Goal: Task Accomplishment & Management: Use online tool/utility

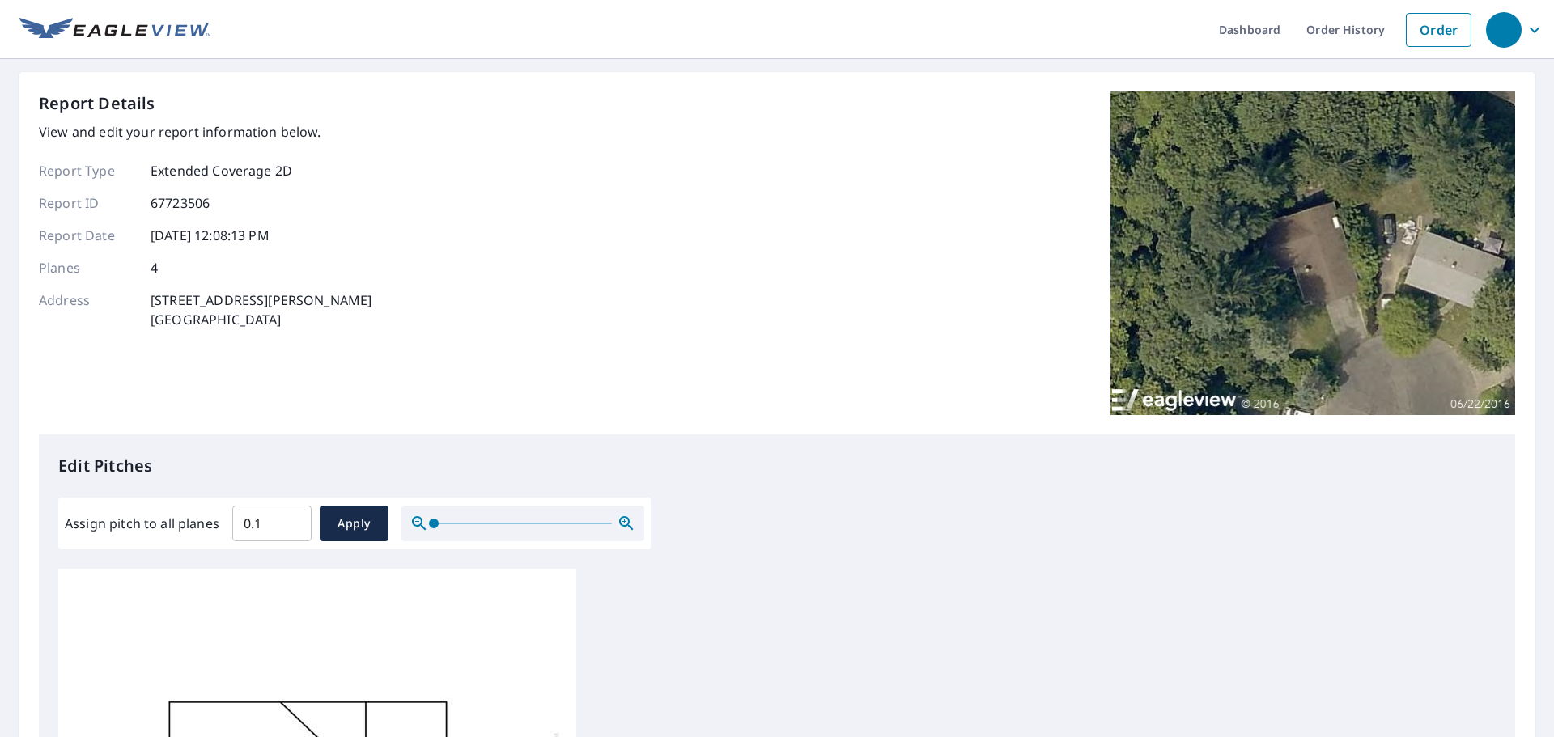
click at [292, 516] on input "0.1" at bounding box center [271, 523] width 79 height 45
click at [290, 517] on input "0.2" at bounding box center [271, 523] width 79 height 45
click at [290, 517] on input "0.3" at bounding box center [271, 523] width 79 height 45
click at [290, 517] on input "0.4" at bounding box center [271, 523] width 79 height 45
click at [290, 517] on input "0.5" at bounding box center [271, 523] width 79 height 45
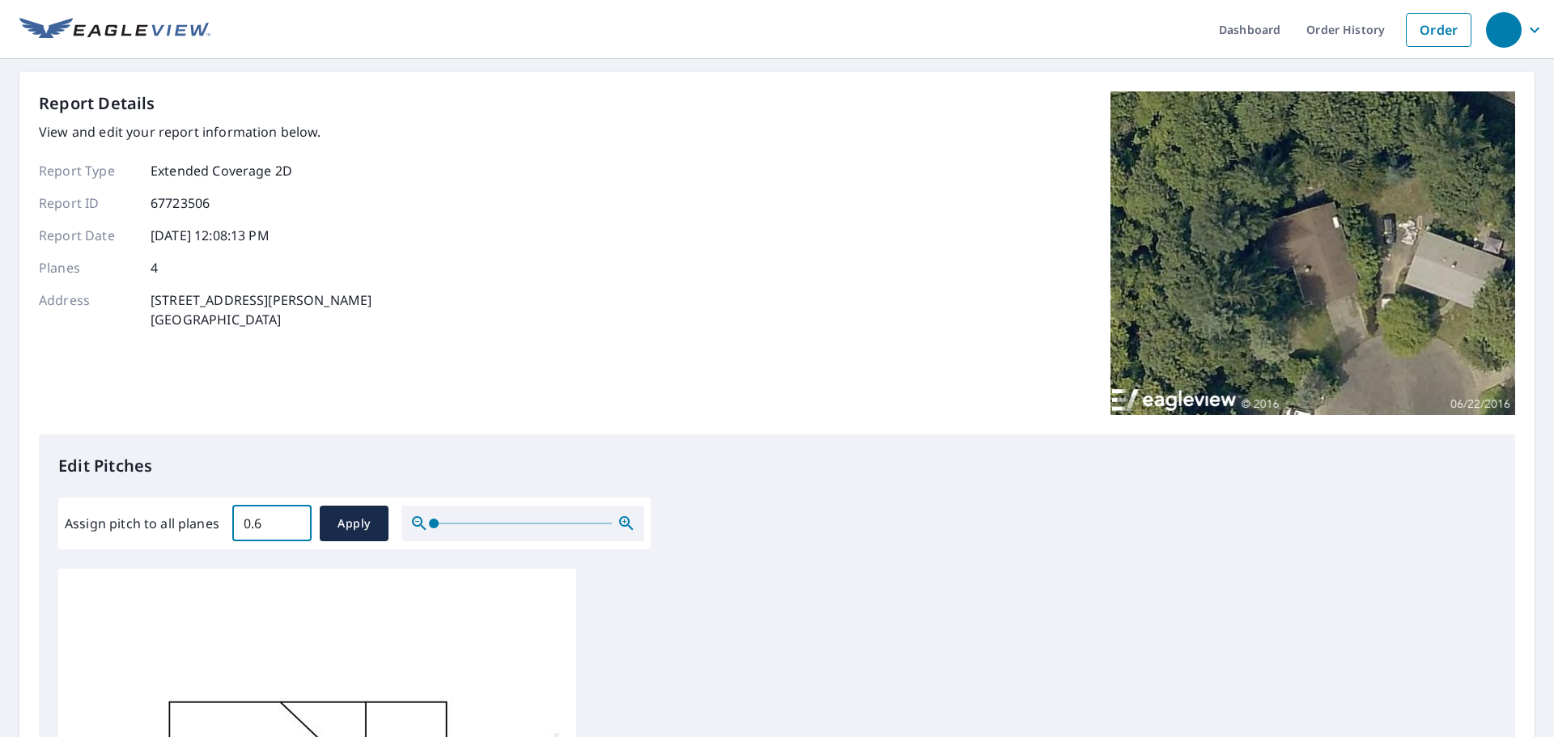
click at [290, 517] on input "0.6" at bounding box center [271, 523] width 79 height 45
click at [290, 517] on input "0.7" at bounding box center [271, 523] width 79 height 45
click at [290, 517] on input "0.8" at bounding box center [271, 523] width 79 height 45
click at [290, 517] on input "0.9" at bounding box center [271, 523] width 79 height 45
click at [290, 517] on input "1" at bounding box center [271, 523] width 79 height 45
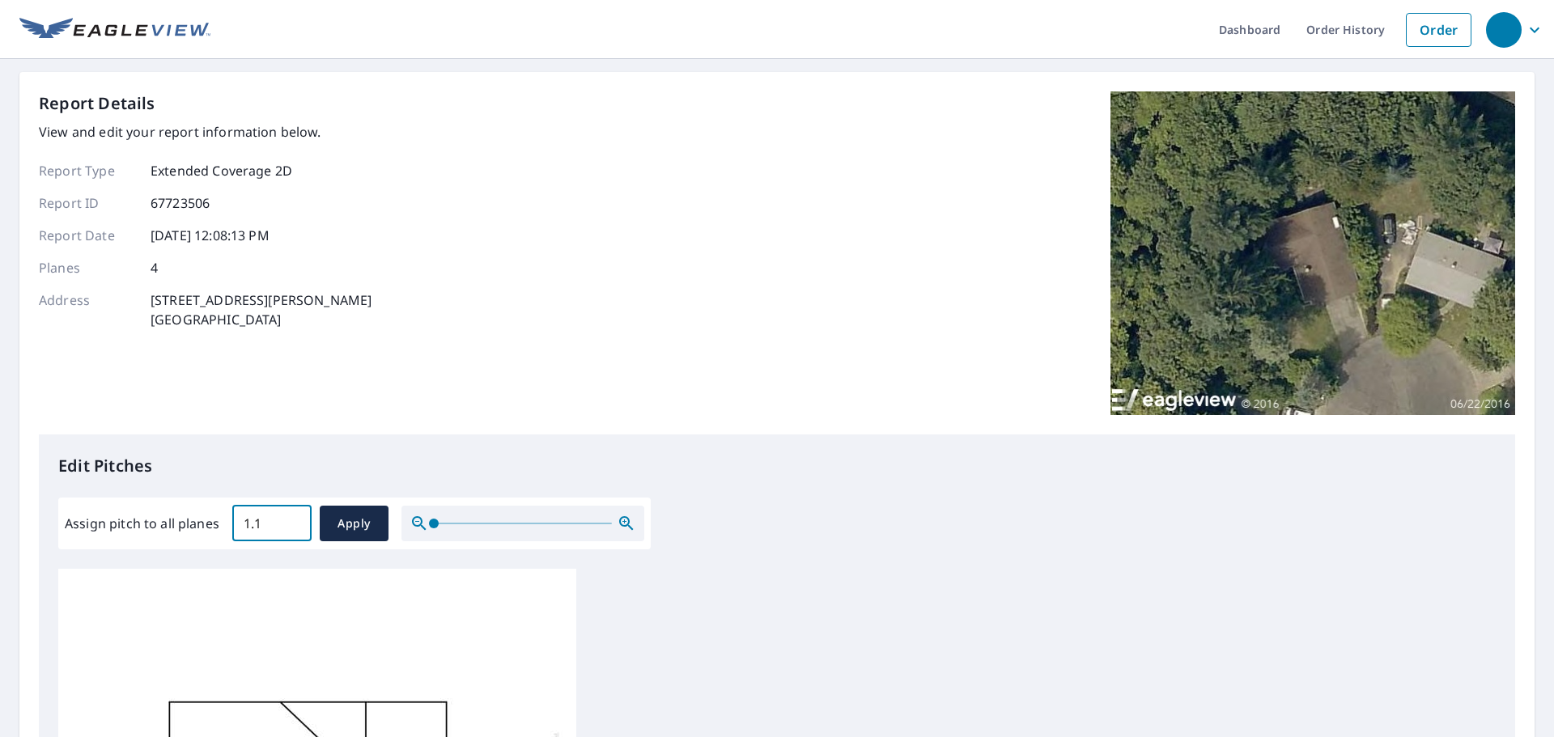
click at [290, 517] on input "1.1" at bounding box center [271, 523] width 79 height 45
click at [290, 517] on input "1.2" at bounding box center [271, 523] width 79 height 45
click at [290, 517] on input "1.3" at bounding box center [271, 523] width 79 height 45
click at [290, 517] on input "1.4" at bounding box center [271, 523] width 79 height 45
click at [290, 517] on input "1.5" at bounding box center [271, 523] width 79 height 45
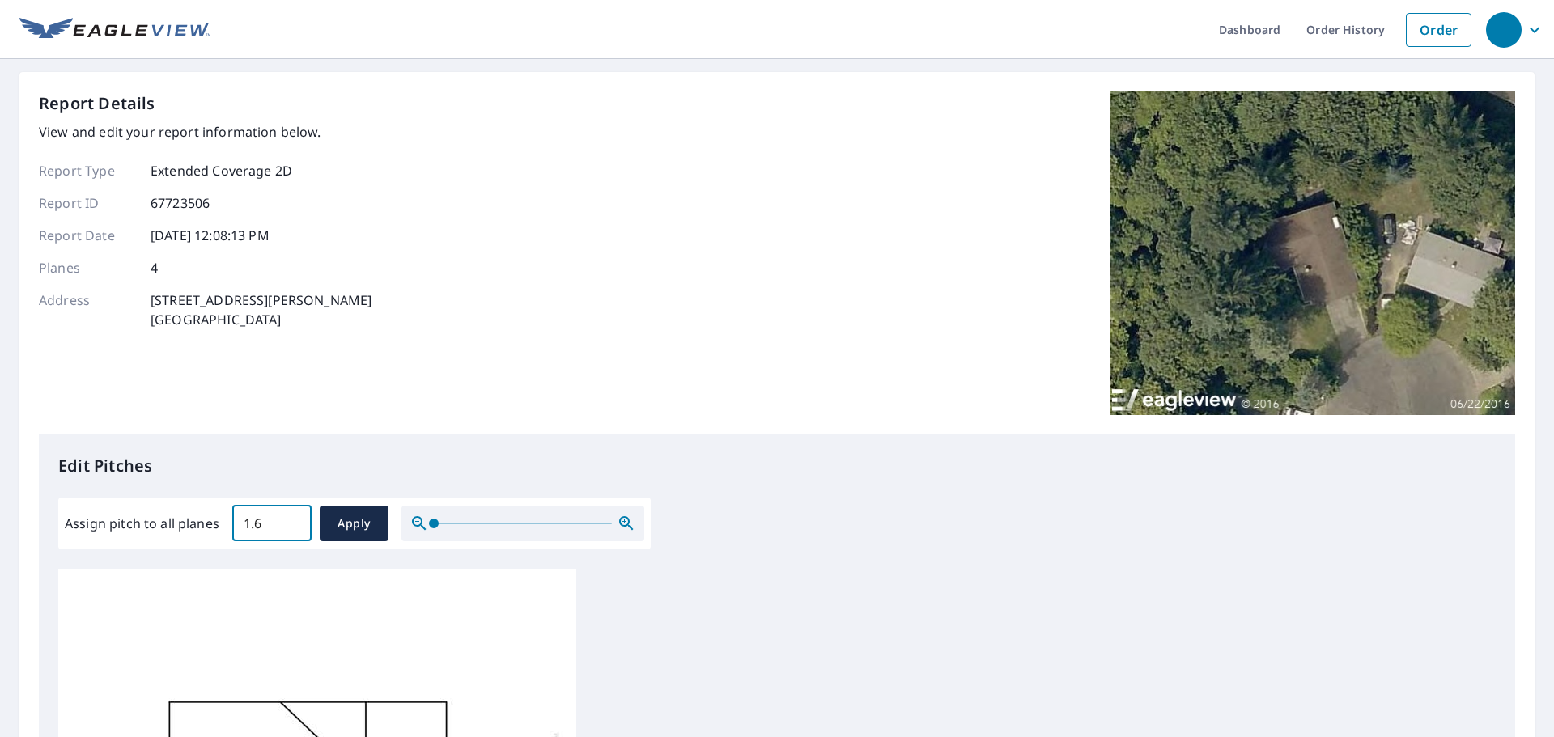
click at [290, 517] on input "1.6" at bounding box center [271, 523] width 79 height 45
click at [290, 517] on input "1.7" at bounding box center [271, 523] width 79 height 45
click at [290, 517] on input "1.8" at bounding box center [271, 523] width 79 height 45
click at [290, 517] on input "1.9" at bounding box center [271, 523] width 79 height 45
click at [290, 517] on input "2" at bounding box center [271, 523] width 79 height 45
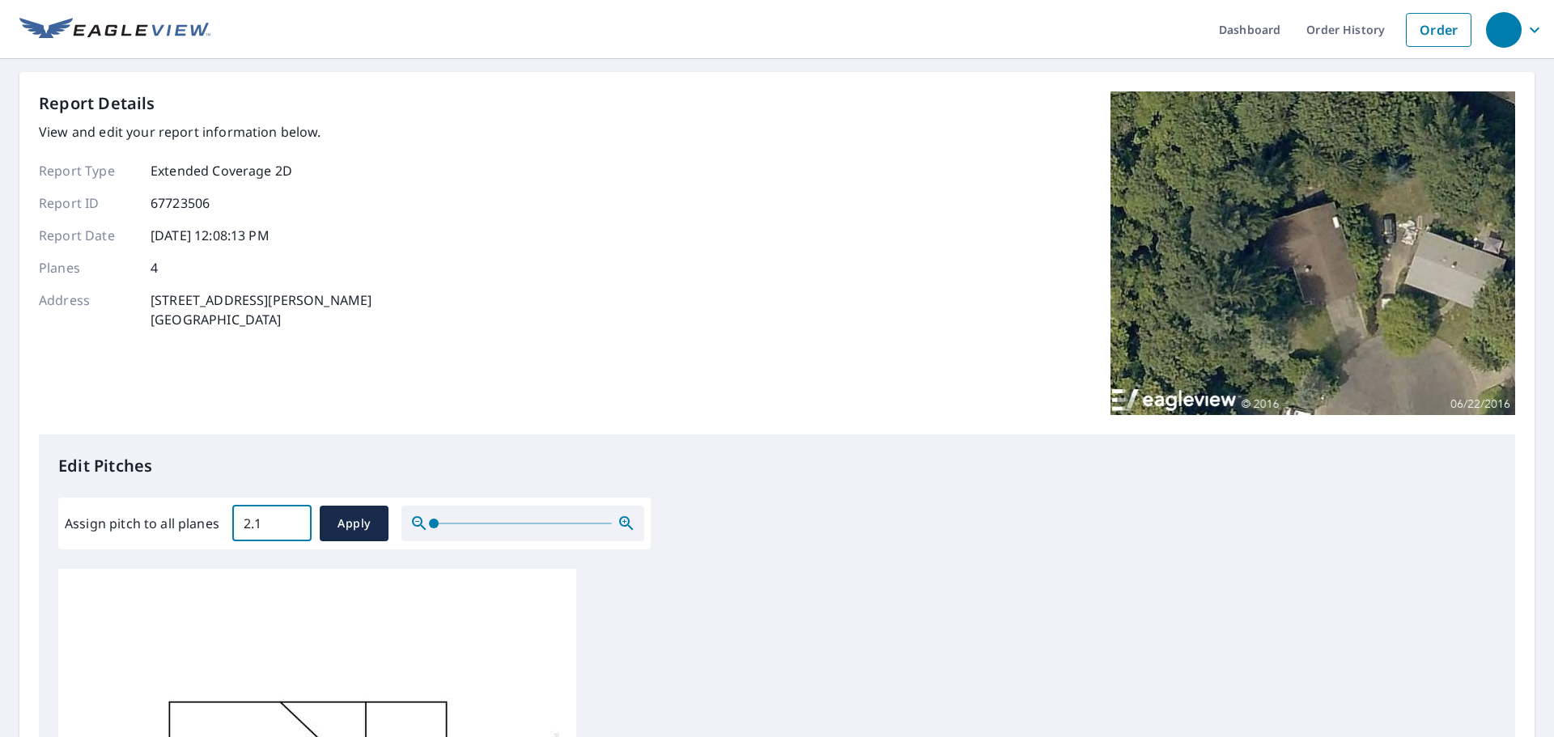
click at [290, 517] on input "2.1" at bounding box center [271, 523] width 79 height 45
click at [290, 517] on input "2.2" at bounding box center [271, 523] width 79 height 45
click at [290, 517] on input "2.3" at bounding box center [271, 523] width 79 height 45
click at [290, 517] on input "2.4" at bounding box center [271, 523] width 79 height 45
click at [290, 517] on input "2.5" at bounding box center [271, 523] width 79 height 45
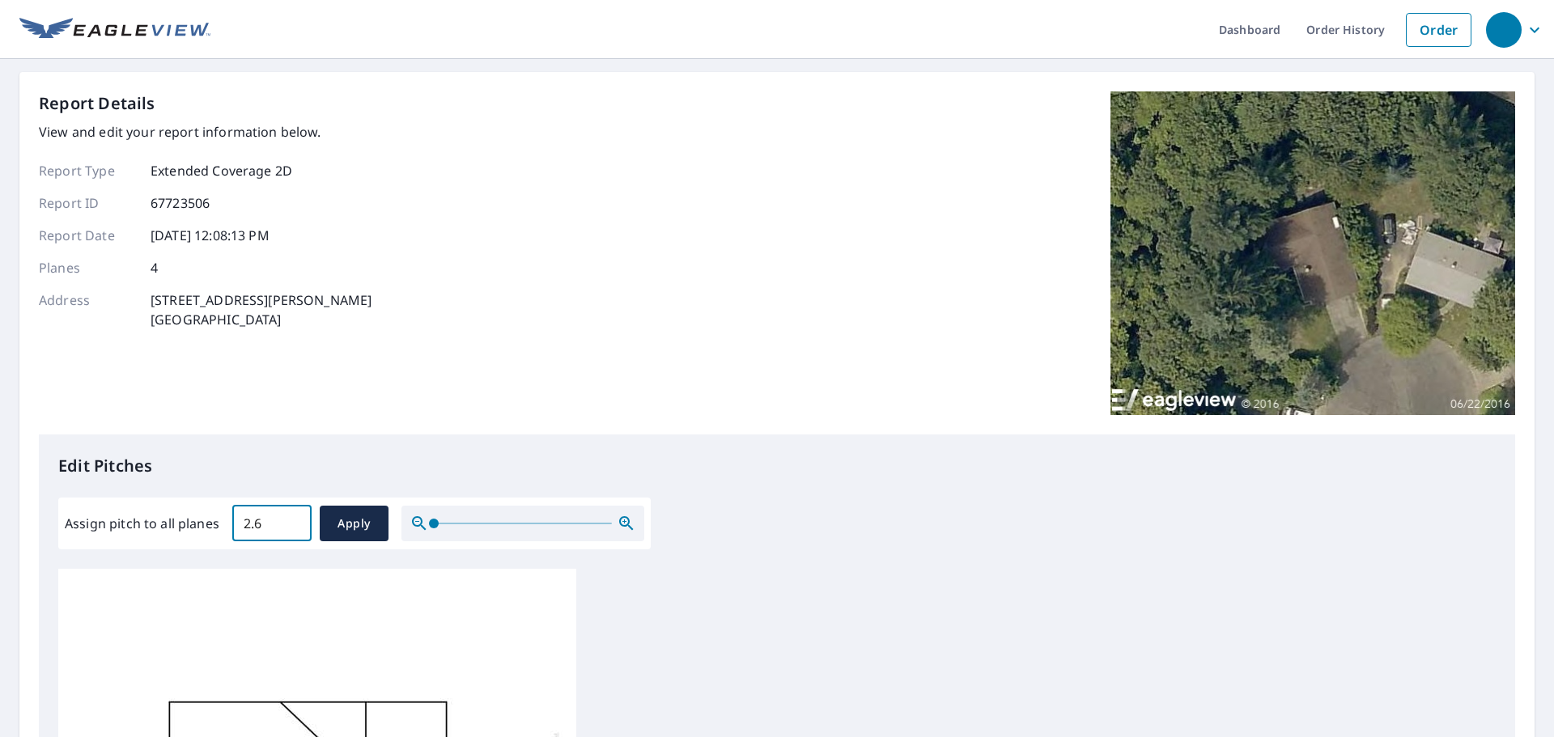
click at [290, 517] on input "2.6" at bounding box center [271, 523] width 79 height 45
click at [290, 517] on input "2.7" at bounding box center [271, 523] width 79 height 45
click at [290, 517] on input "2.8" at bounding box center [271, 523] width 79 height 45
click at [290, 517] on input "2.9" at bounding box center [271, 523] width 79 height 45
click at [290, 517] on input "3" at bounding box center [271, 523] width 79 height 45
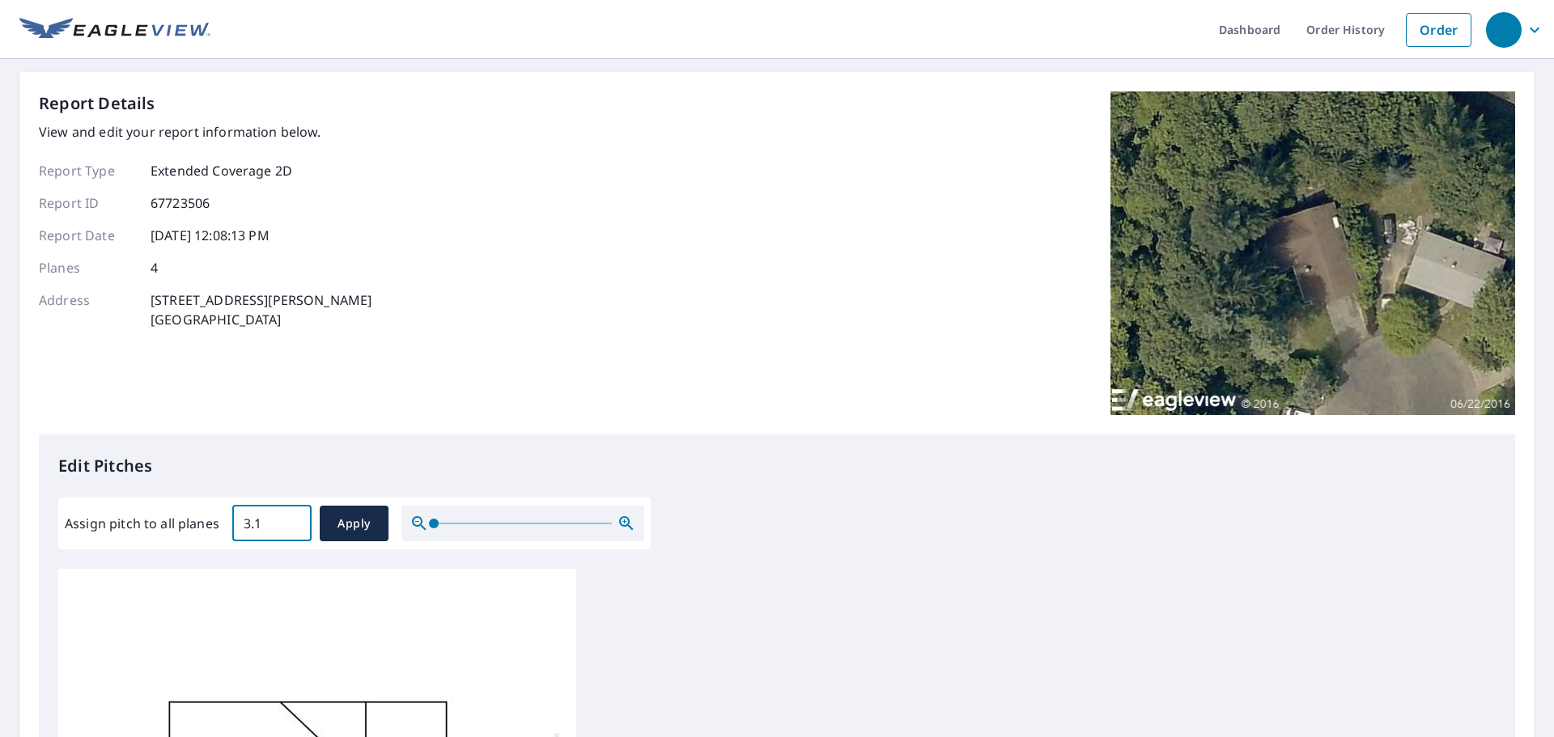
click at [290, 517] on input "3.1" at bounding box center [271, 523] width 79 height 45
click at [290, 517] on input "3.2" at bounding box center [271, 523] width 79 height 45
click at [290, 517] on input "3.3" at bounding box center [271, 523] width 79 height 45
click at [290, 517] on input "3.4" at bounding box center [271, 523] width 79 height 45
click at [290, 517] on input "3.5" at bounding box center [271, 523] width 79 height 45
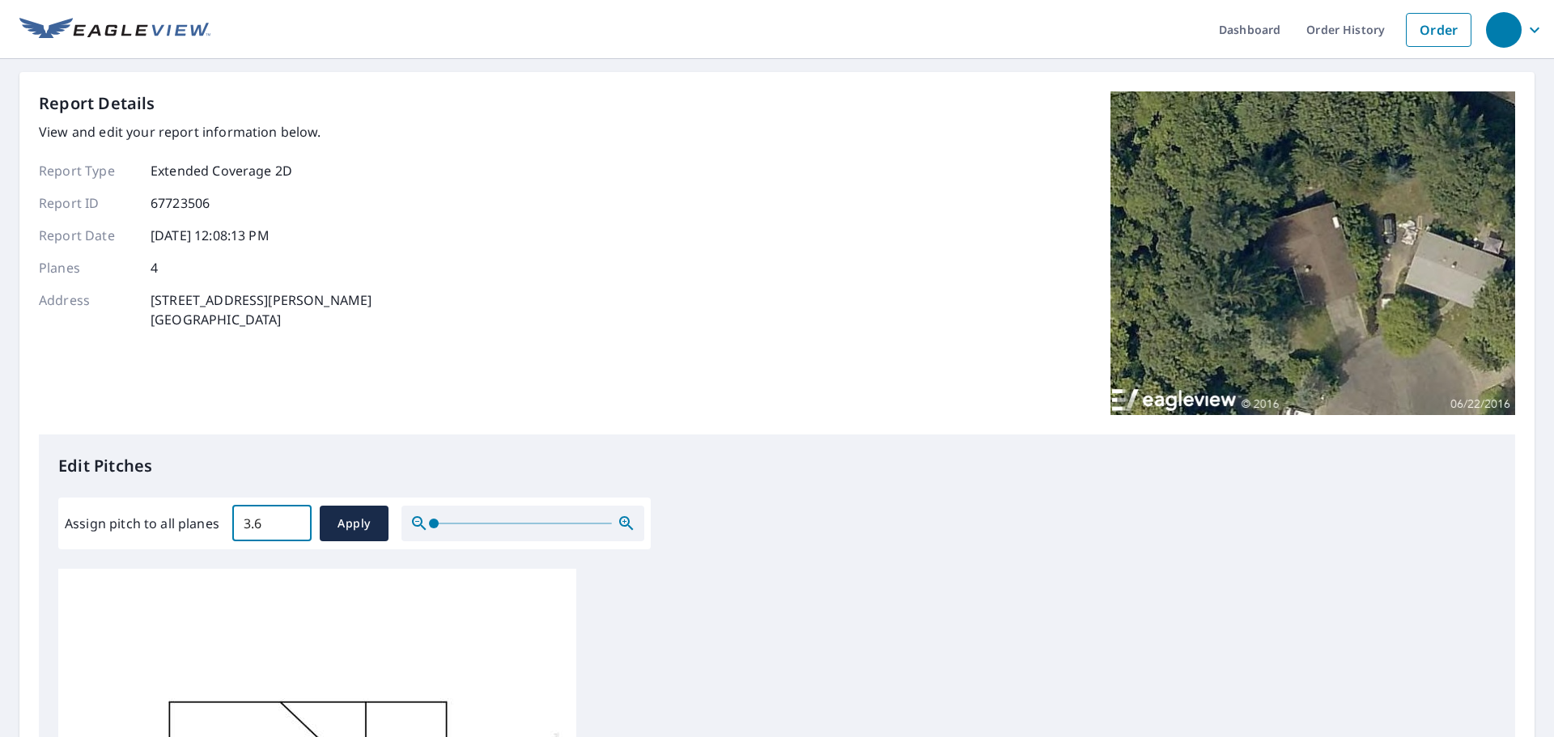
click at [290, 517] on input "3.6" at bounding box center [271, 523] width 79 height 45
click at [290, 517] on input "3.7" at bounding box center [271, 523] width 79 height 45
click at [290, 517] on input "3.8" at bounding box center [271, 523] width 79 height 45
click at [290, 517] on input "3.9" at bounding box center [271, 523] width 79 height 45
click at [290, 517] on input "4" at bounding box center [271, 523] width 79 height 45
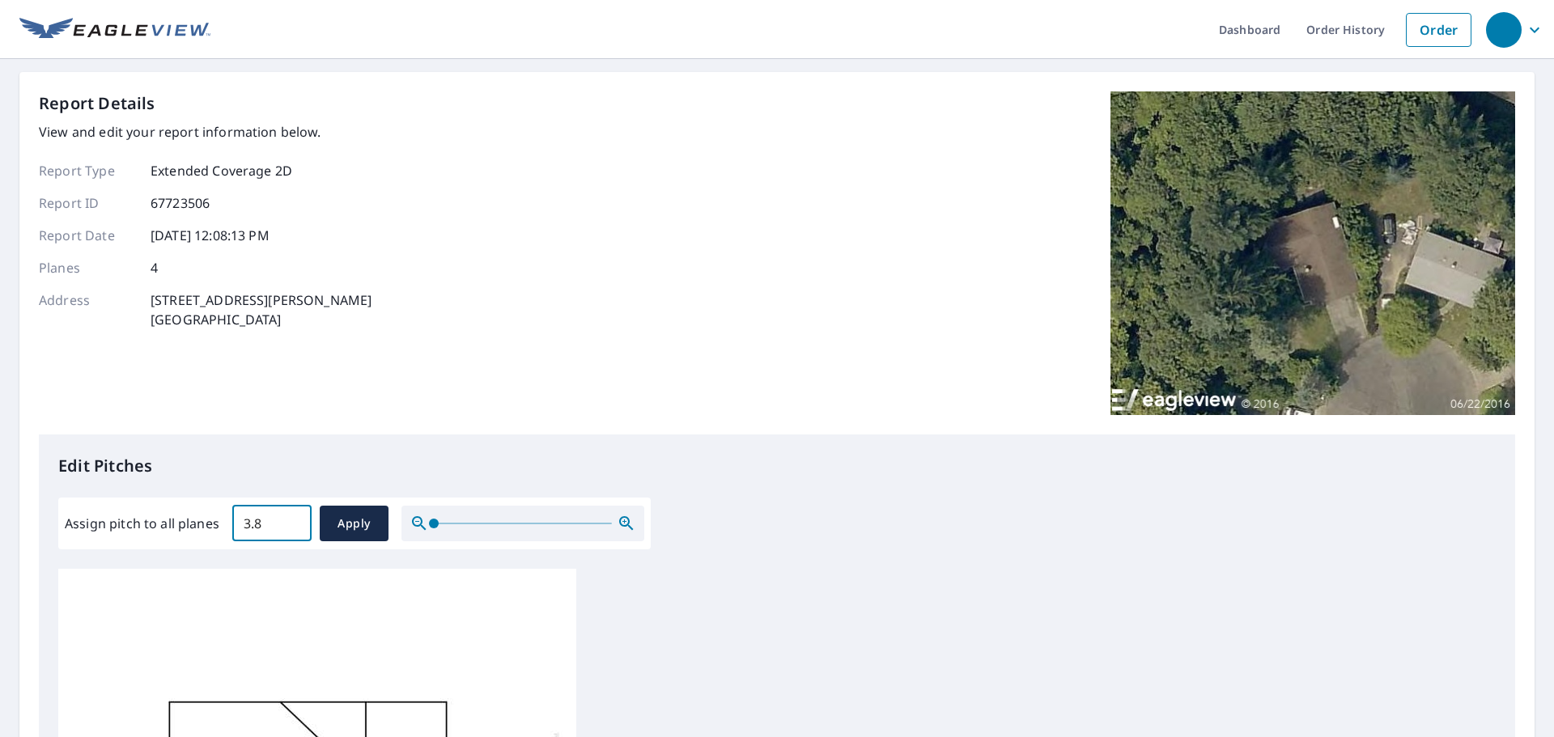
scroll to position [162, 0]
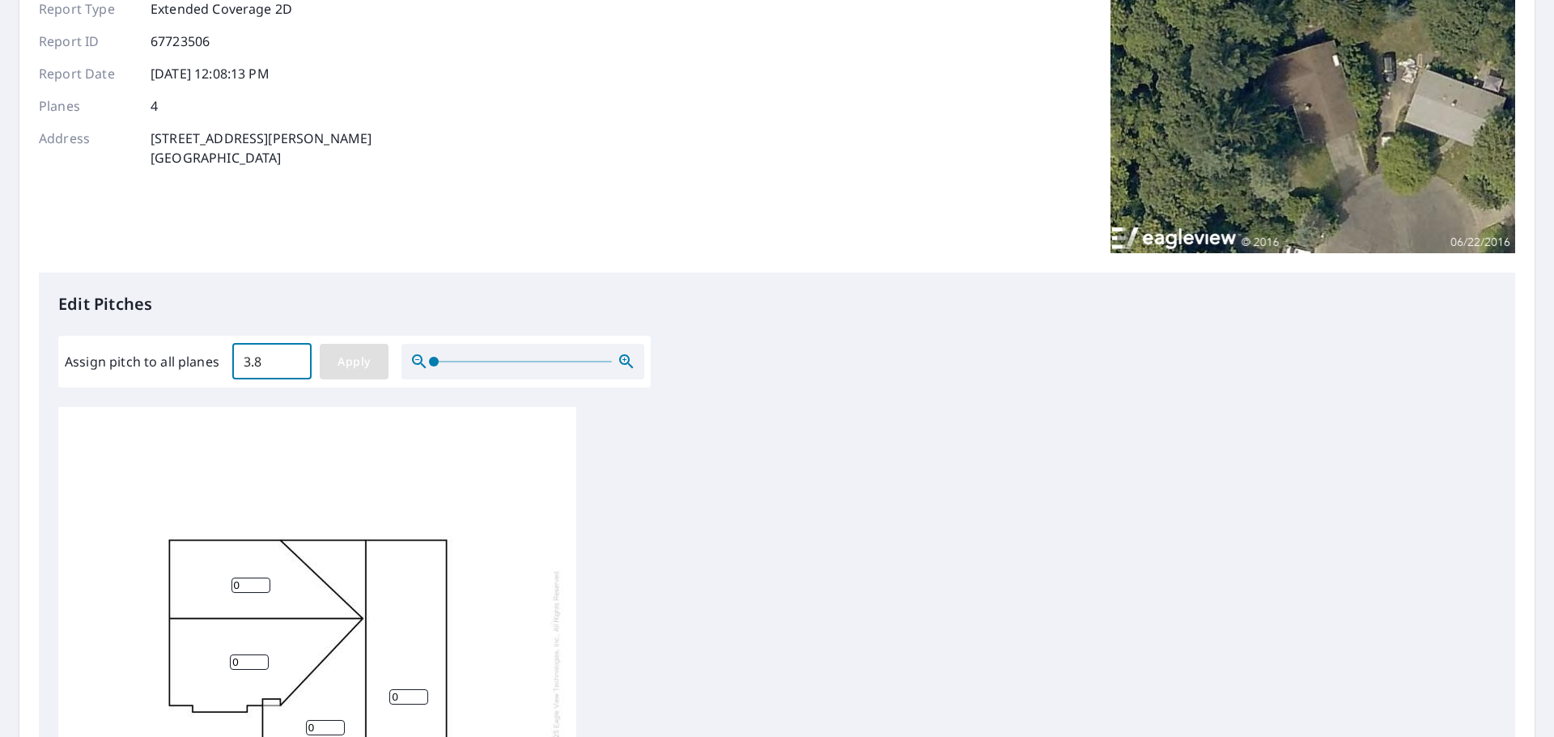
type input "3.8"
click at [364, 358] on span "Apply" at bounding box center [354, 362] width 43 height 20
type input "3.8"
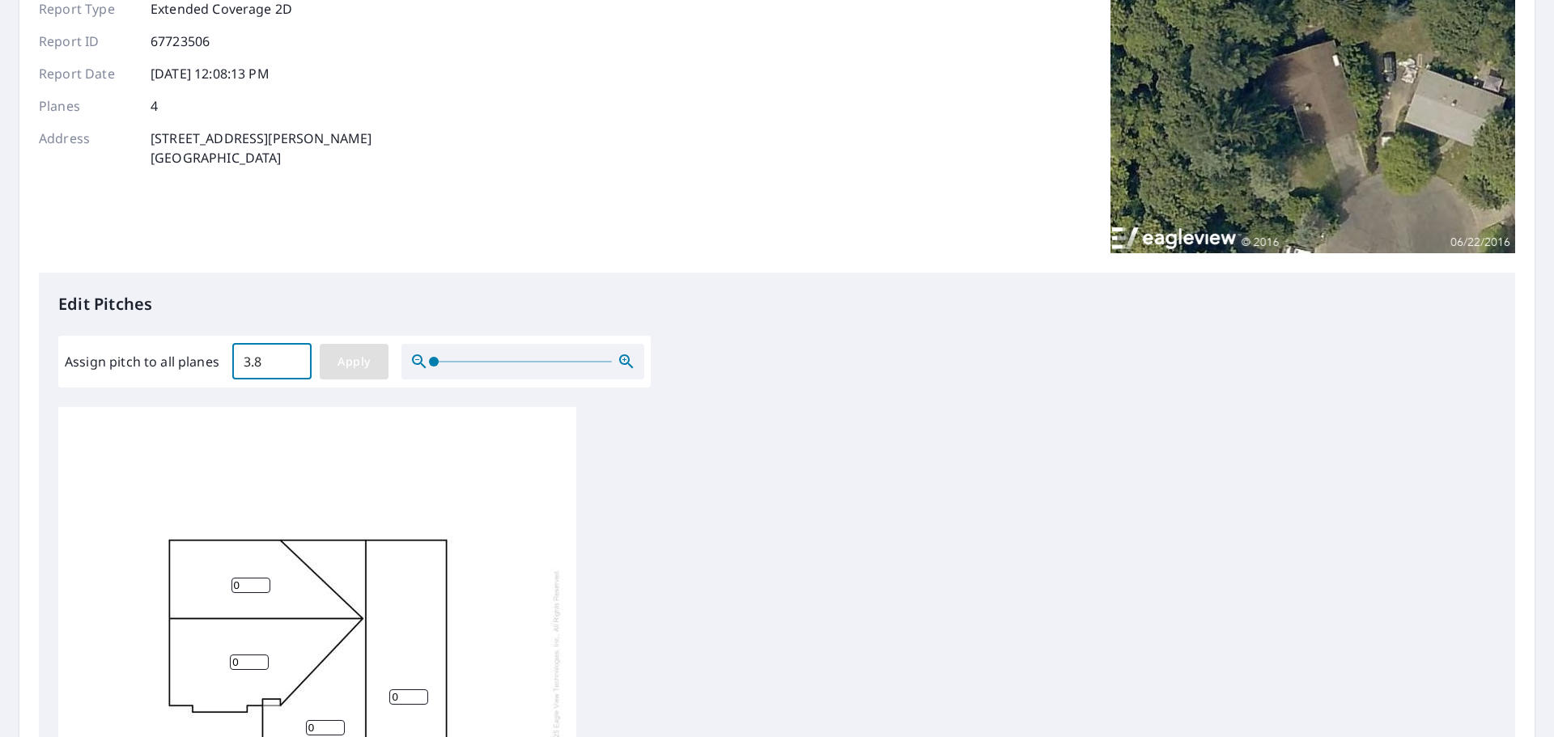
type input "3.8"
click at [292, 358] on input "3.9" at bounding box center [271, 361] width 79 height 45
type input "4"
click at [292, 358] on input "4" at bounding box center [271, 361] width 79 height 45
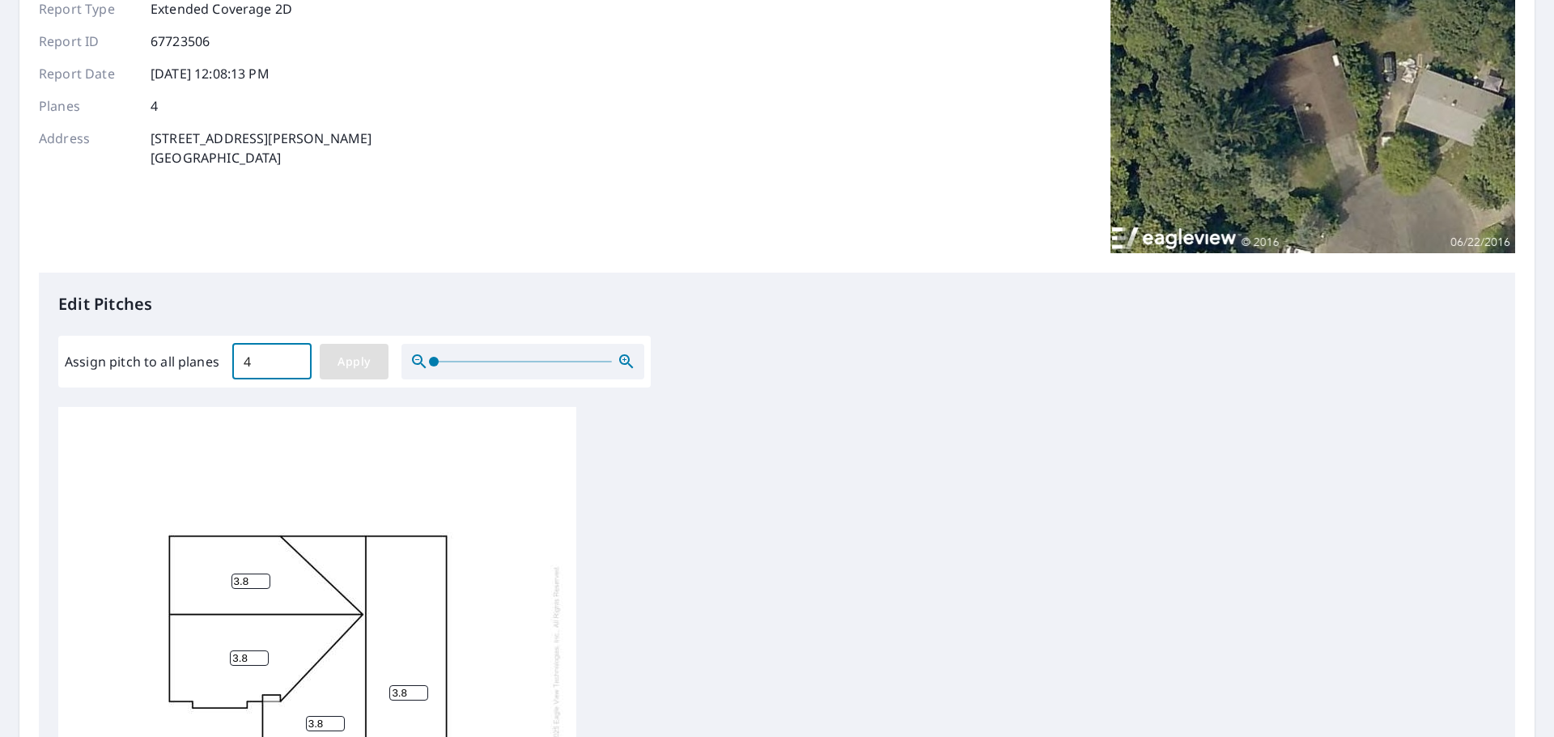
click at [344, 350] on button "Apply" at bounding box center [354, 362] width 69 height 36
type input "4"
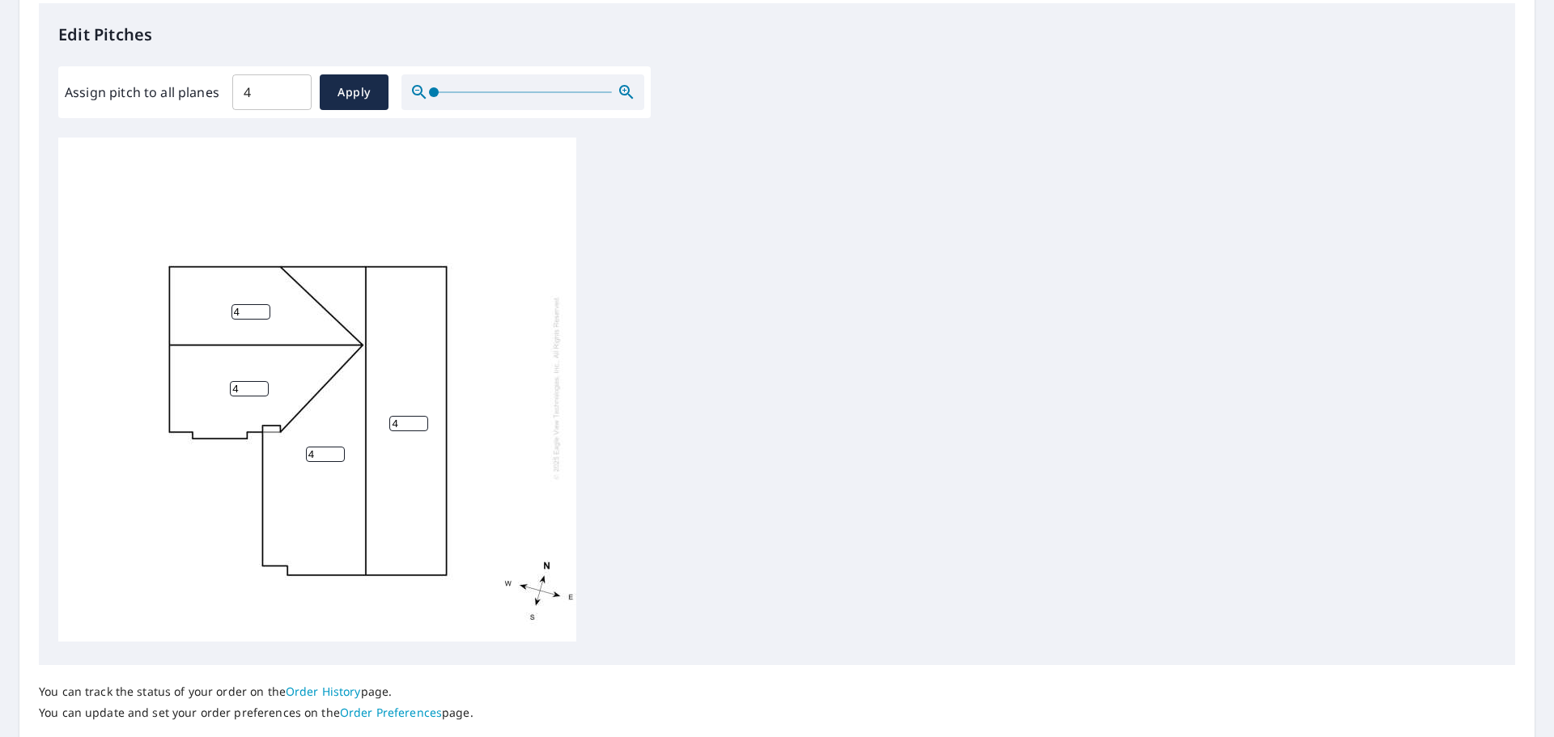
scroll to position [486, 0]
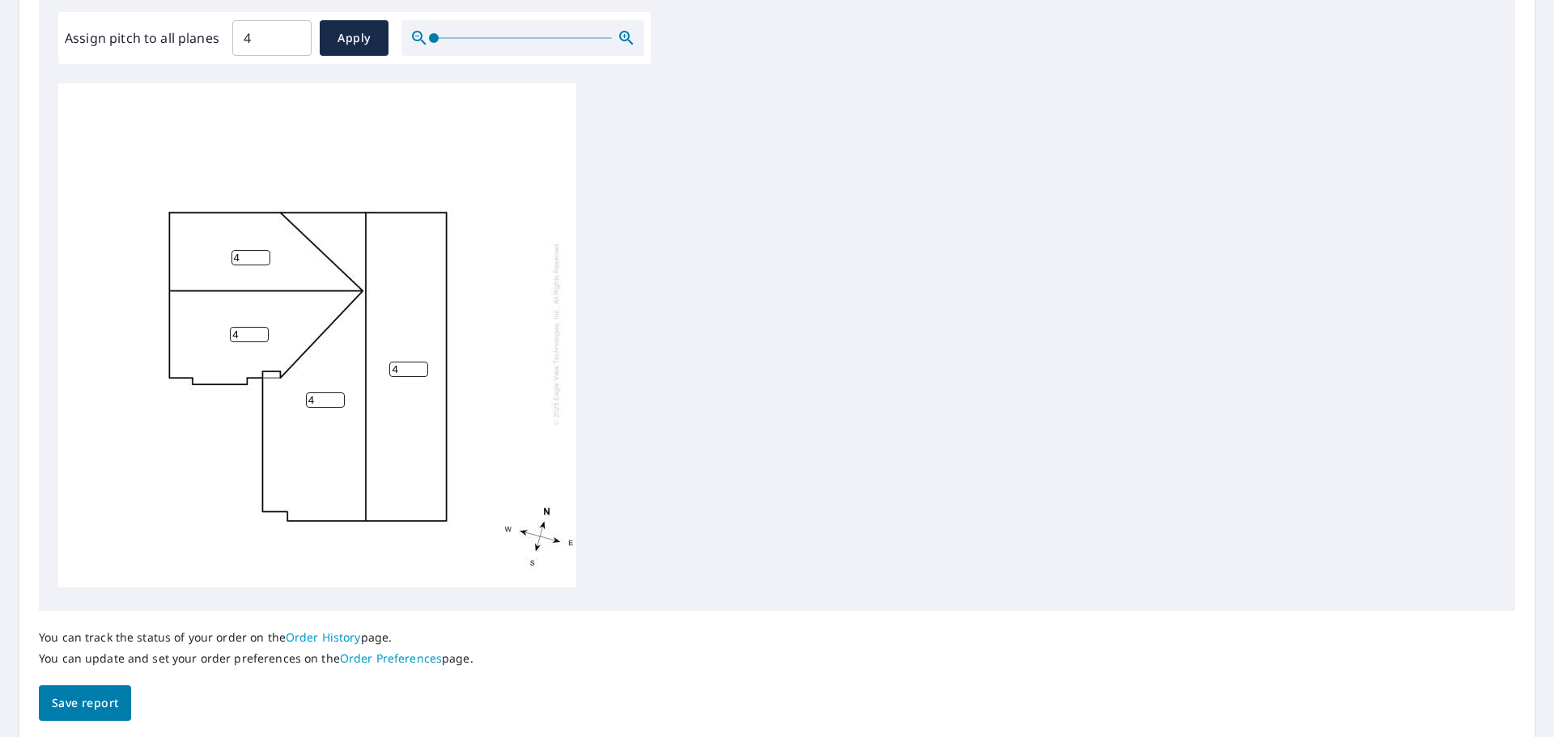
click at [101, 708] on span "Save report" at bounding box center [85, 703] width 66 height 20
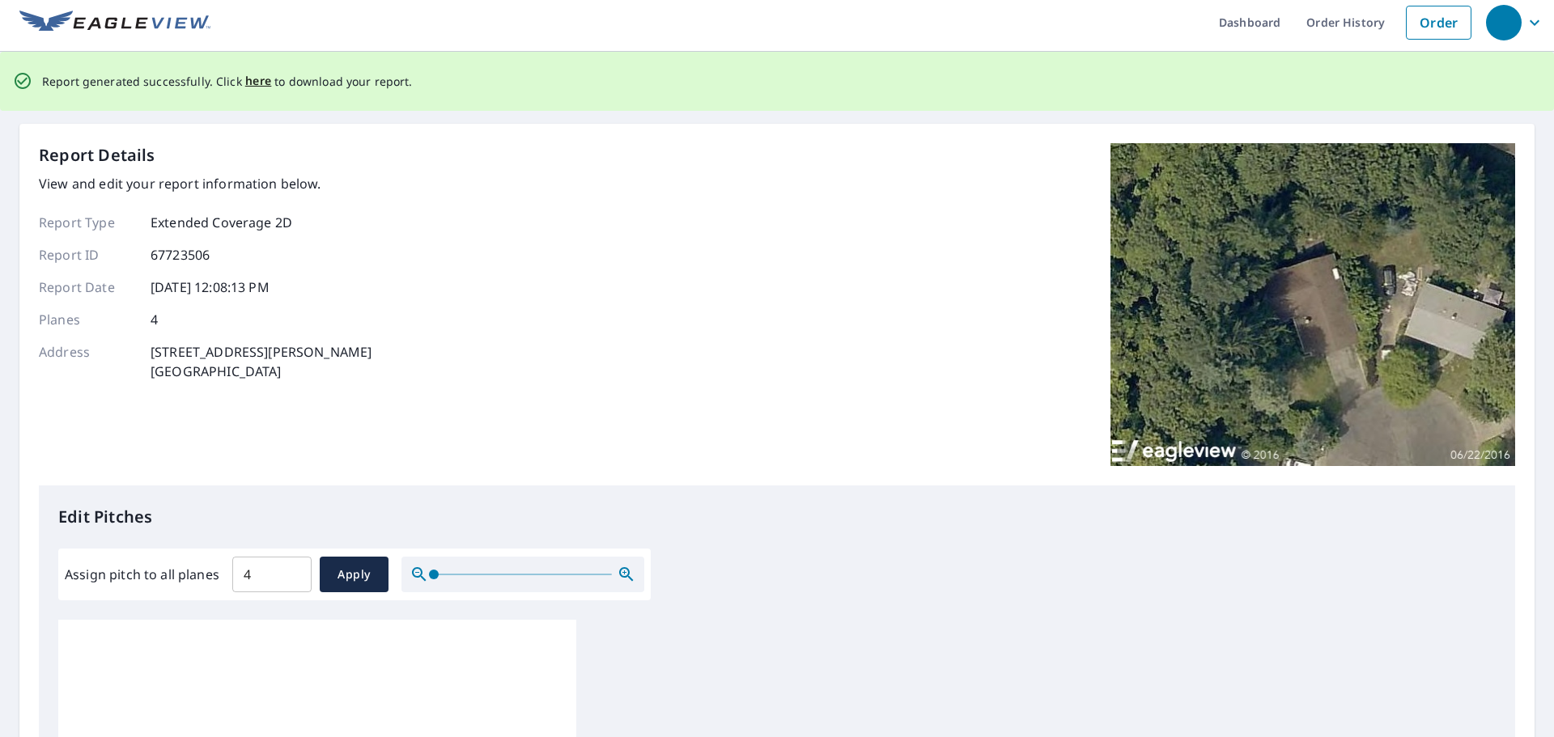
scroll to position [0, 0]
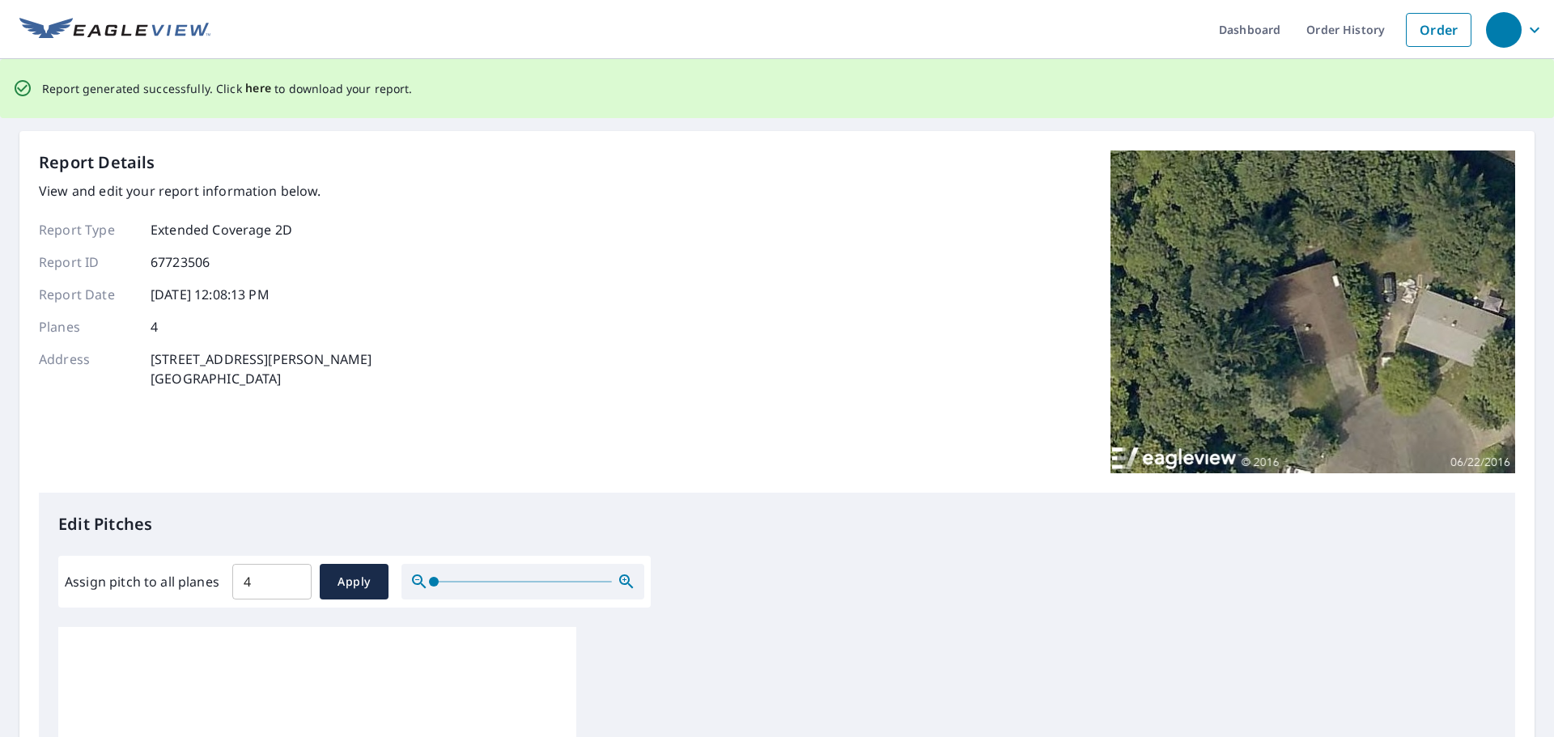
click at [245, 87] on span "here" at bounding box center [258, 88] width 27 height 20
